Goal: Information Seeking & Learning: Learn about a topic

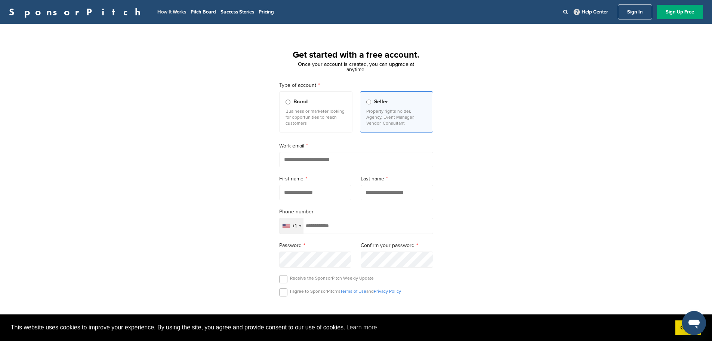
click at [157, 12] on link "How It Works" at bounding box center [171, 12] width 29 height 6
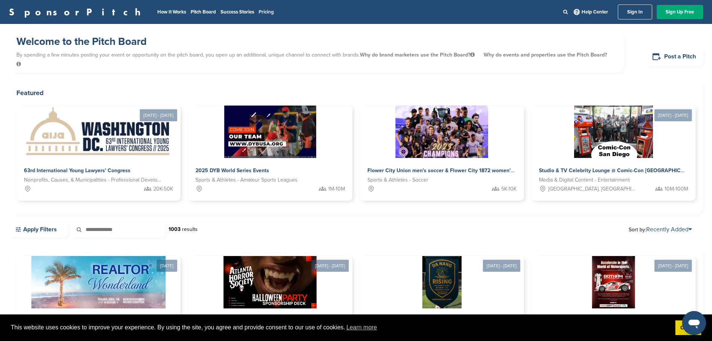
click at [259, 13] on link "Pricing" at bounding box center [266, 12] width 15 height 6
